Goal: Task Accomplishment & Management: Manage account settings

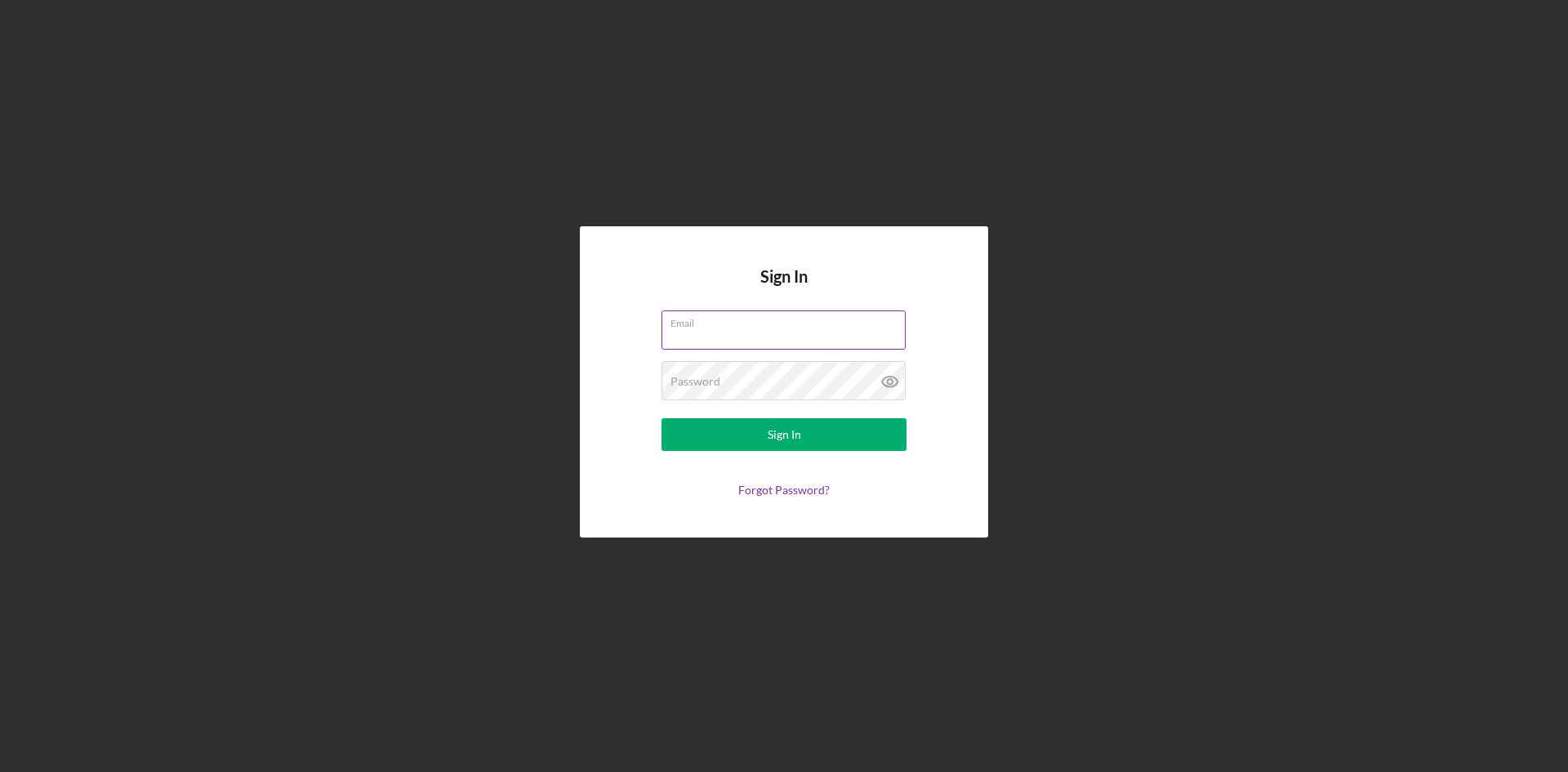
click at [745, 338] on input "Email" at bounding box center [783, 330] width 244 height 39
type input "[EMAIL_ADDRESS][DOMAIN_NAME]"
